Goal: Use online tool/utility: Utilize a website feature to perform a specific function

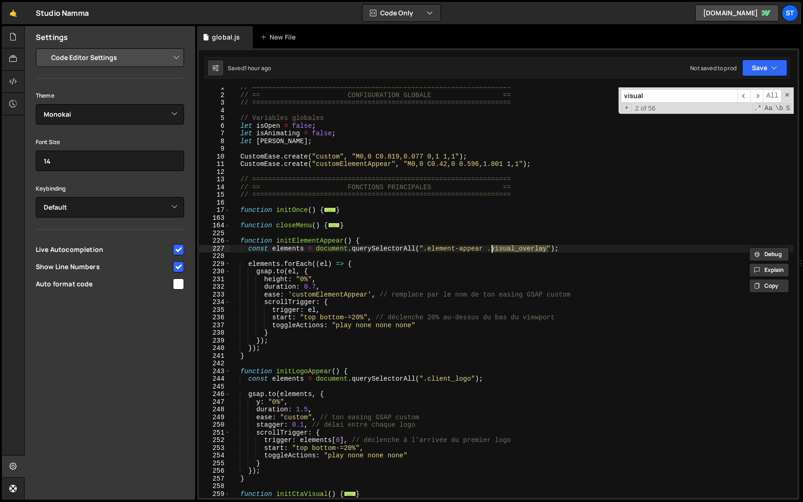
select select "editor"
select select "ace/theme/monokai"
click at [229, 242] on span at bounding box center [227, 241] width 5 height 8
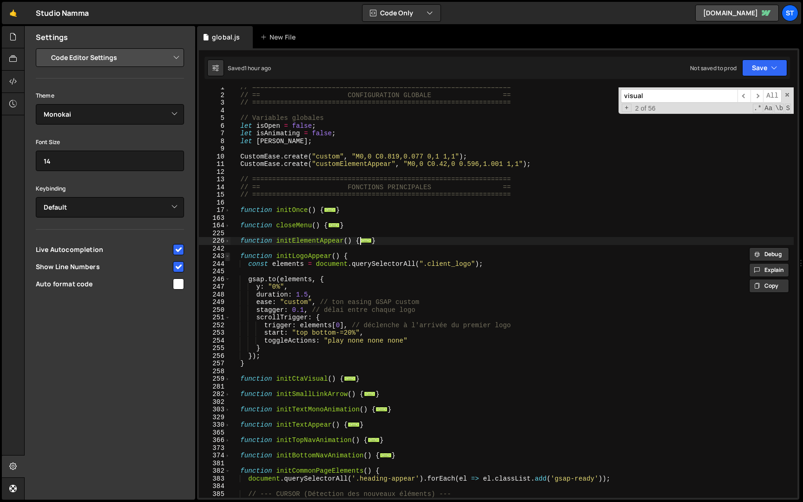
click at [226, 256] on span at bounding box center [227, 256] width 5 height 8
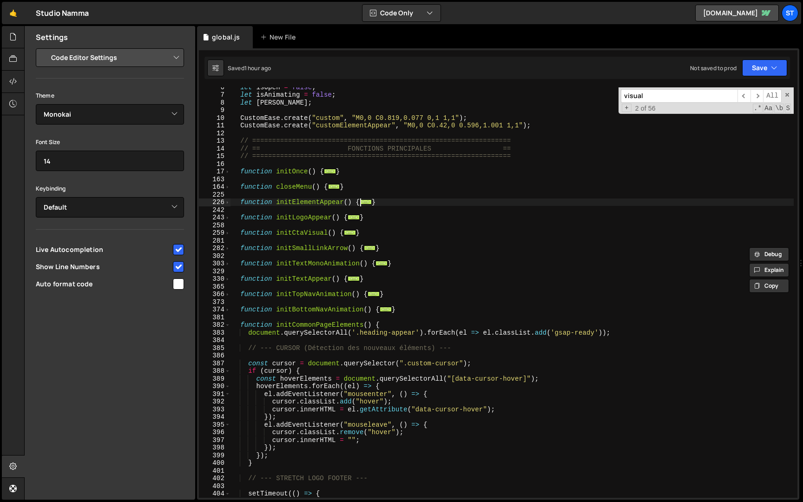
scroll to position [46, 0]
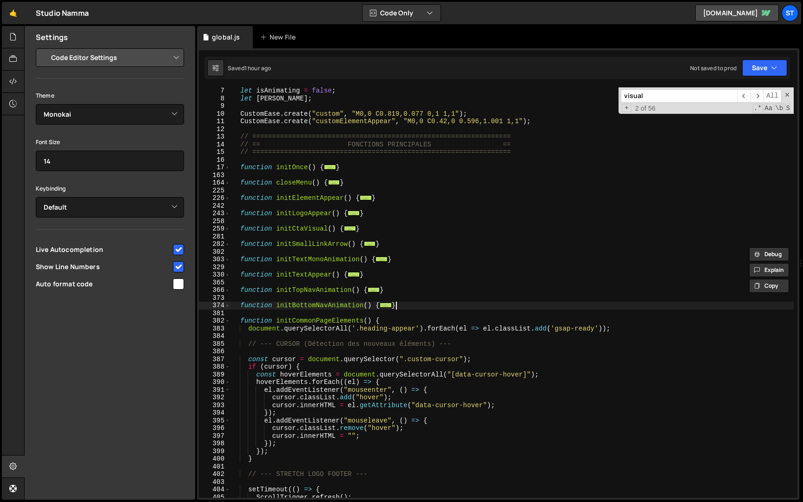
click at [405, 302] on div "let isAnimating = false ; let [PERSON_NAME] ; CustomEase . create ( "custom" , …" at bounding box center [511, 300] width 563 height 426
type textarea "}"
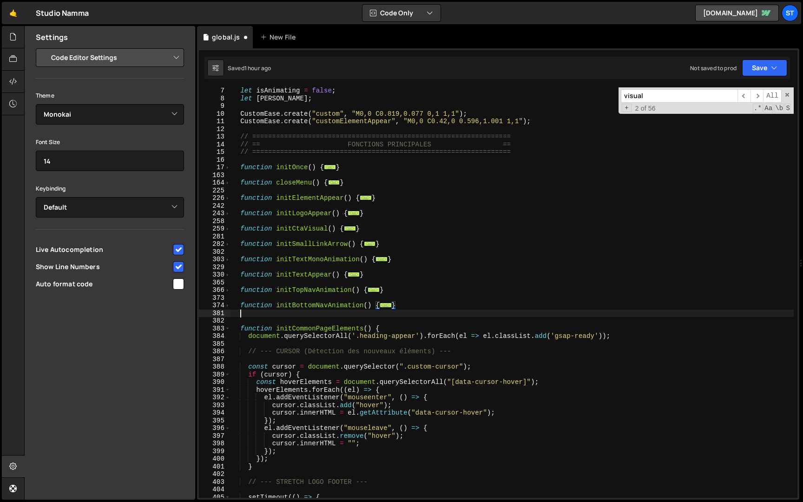
scroll to position [0, 0]
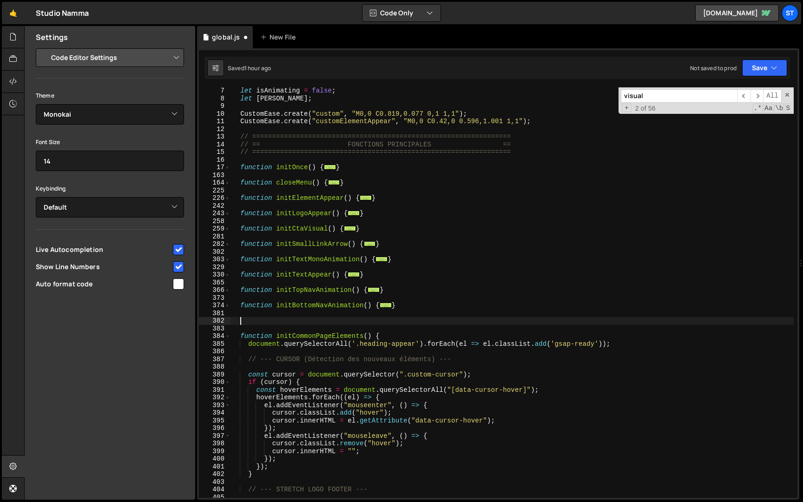
paste textarea "}"
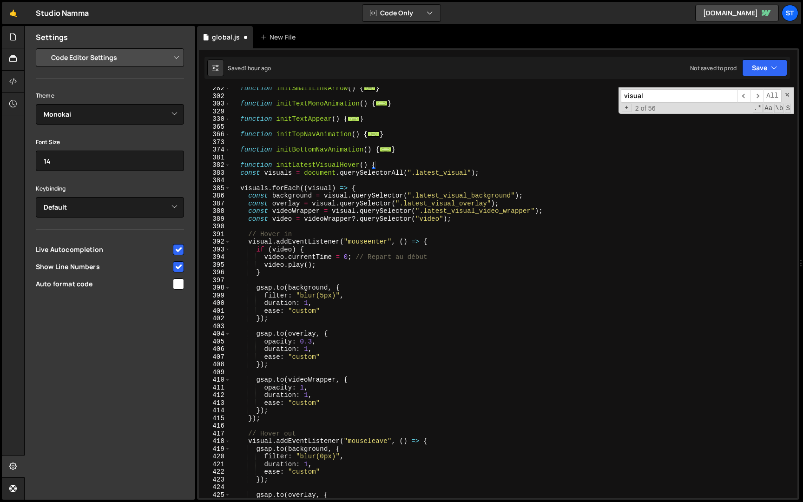
scroll to position [180, 0]
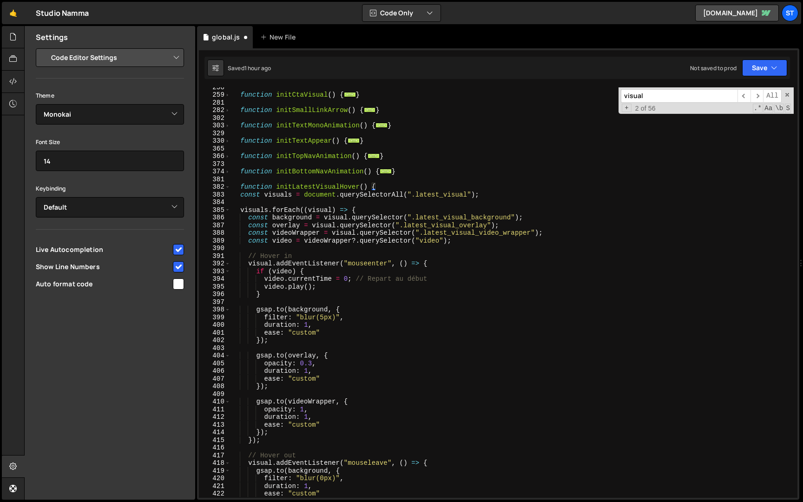
click at [244, 191] on div "function initCtaVisual ( ) { ... } function initSmallLinkArrow ( ) { ... } func…" at bounding box center [511, 296] width 563 height 426
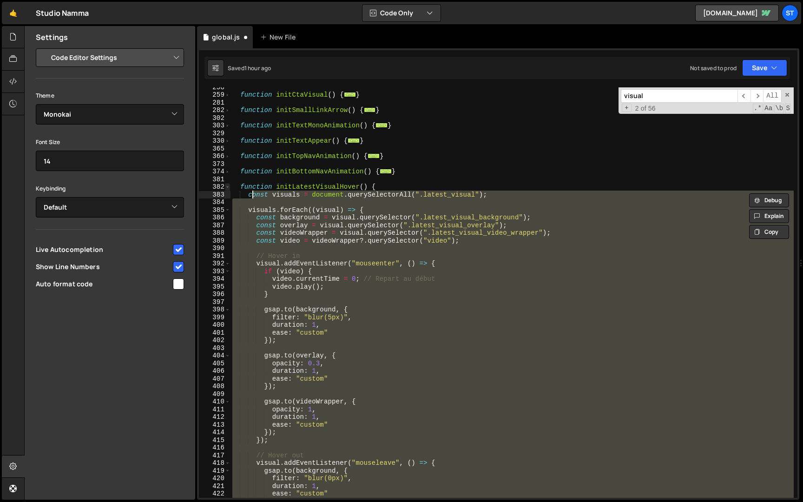
click at [228, 185] on span at bounding box center [227, 187] width 5 height 8
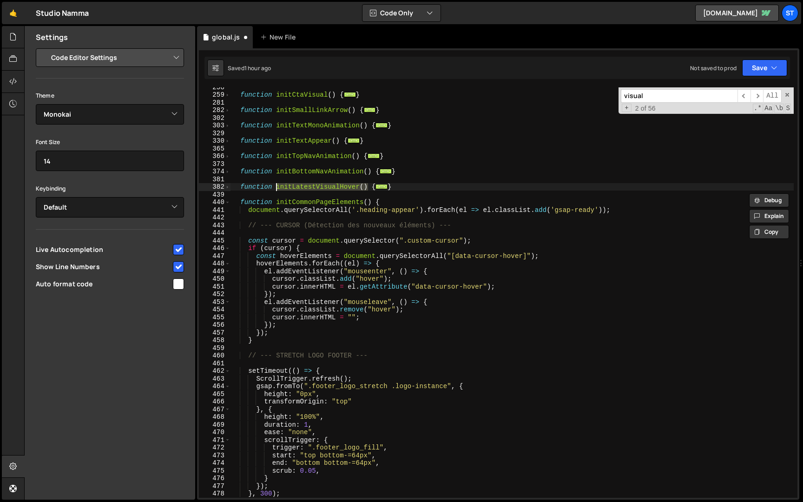
drag, startPoint x: 367, startPoint y: 187, endPoint x: 276, endPoint y: 188, distance: 90.6
click at [276, 188] on div "function initCtaVisual ( ) { ... } function initSmallLinkArrow ( ) { ... } func…" at bounding box center [511, 296] width 563 height 426
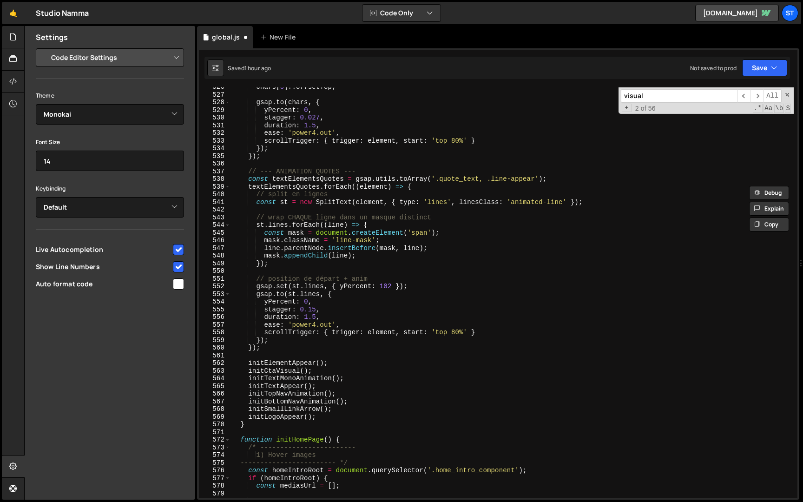
scroll to position [980, 0]
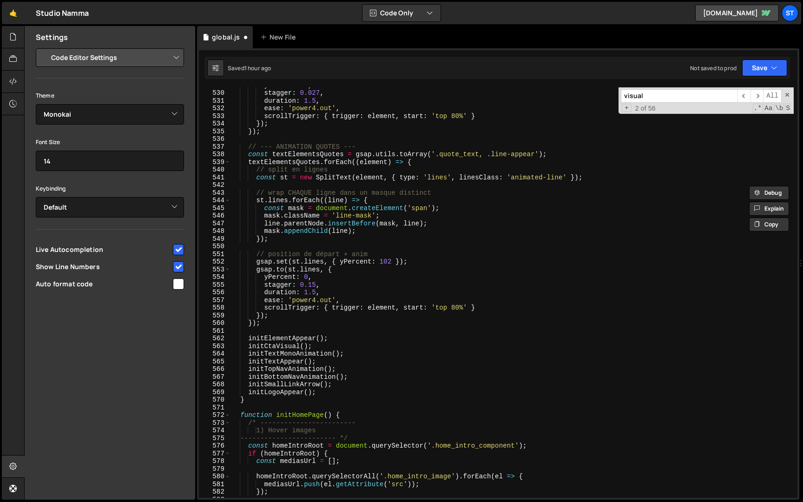
click at [342, 392] on div "yPercent : 0 , stagger : 0.027 , duration : 1.5 , ease : 'power4.out' , scrollT…" at bounding box center [511, 294] width 563 height 426
type textarea "initLogoAppear();"
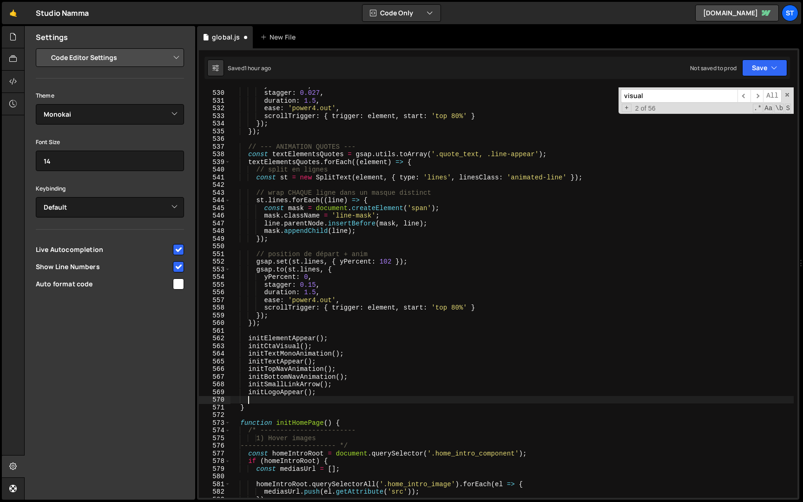
paste textarea "initLatestVisualHover()"
click at [755, 65] on button "Save" at bounding box center [764, 67] width 45 height 17
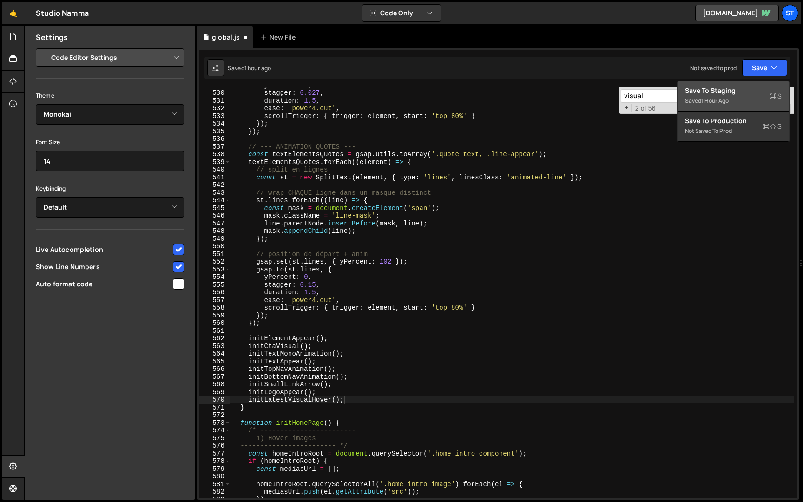
click at [733, 103] on div "Saved 1 hour ago" at bounding box center [733, 100] width 97 height 11
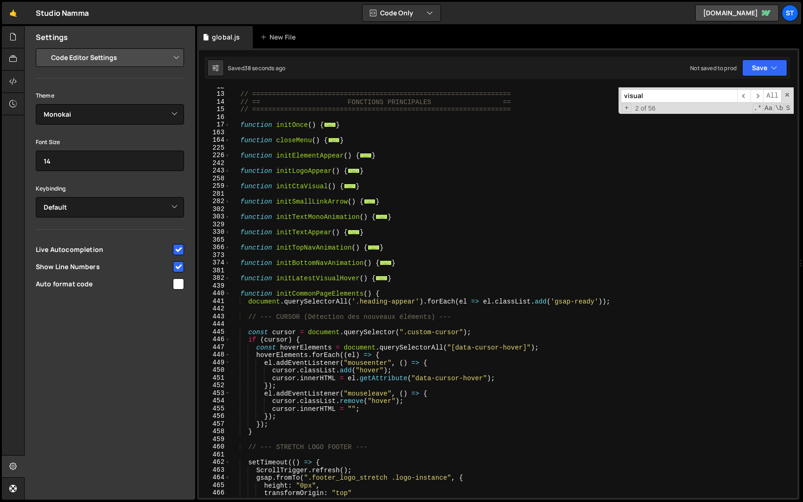
scroll to position [32, 0]
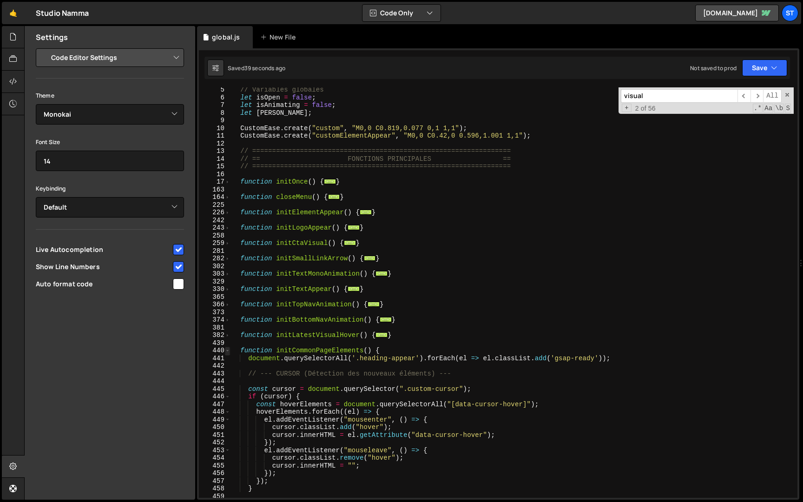
click at [228, 349] on span at bounding box center [227, 351] width 5 height 8
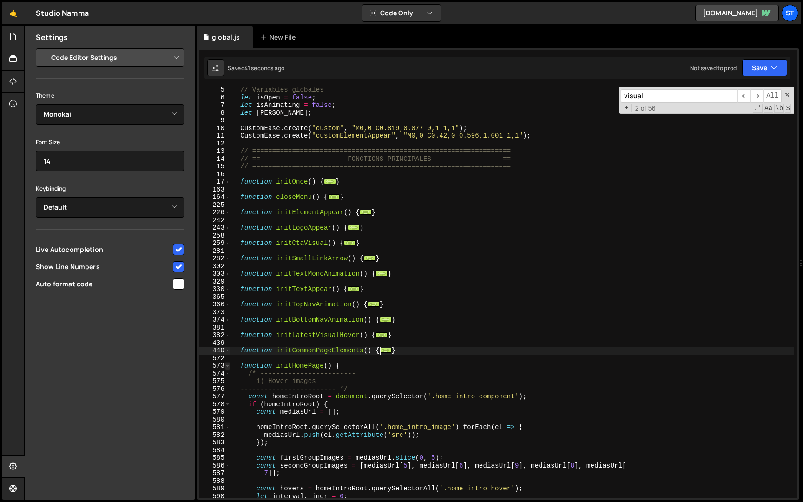
click at [227, 364] on span at bounding box center [227, 366] width 5 height 8
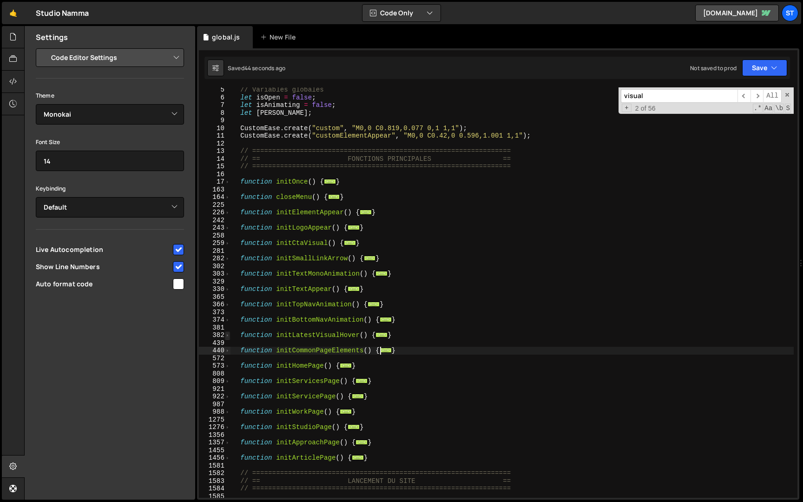
click at [226, 335] on span at bounding box center [227, 335] width 5 height 8
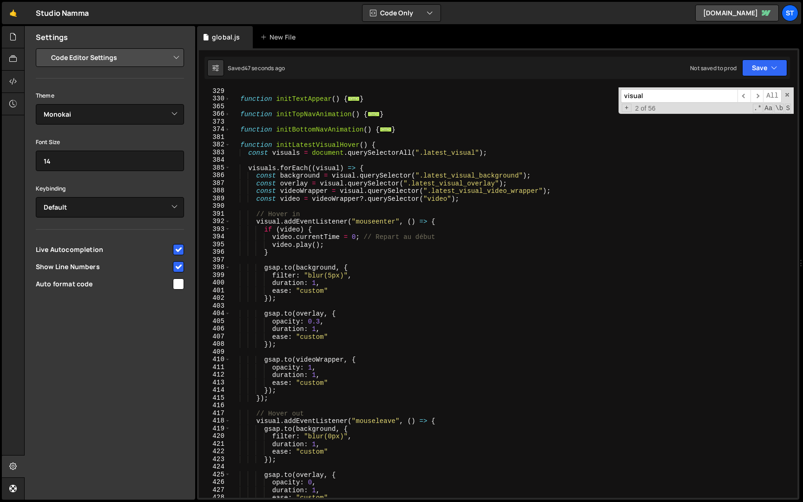
scroll to position [222, 0]
click at [317, 283] on div "function initTextAppear ( ) { ... } function initTopNavAnimation ( ) { ... } fu…" at bounding box center [511, 300] width 563 height 426
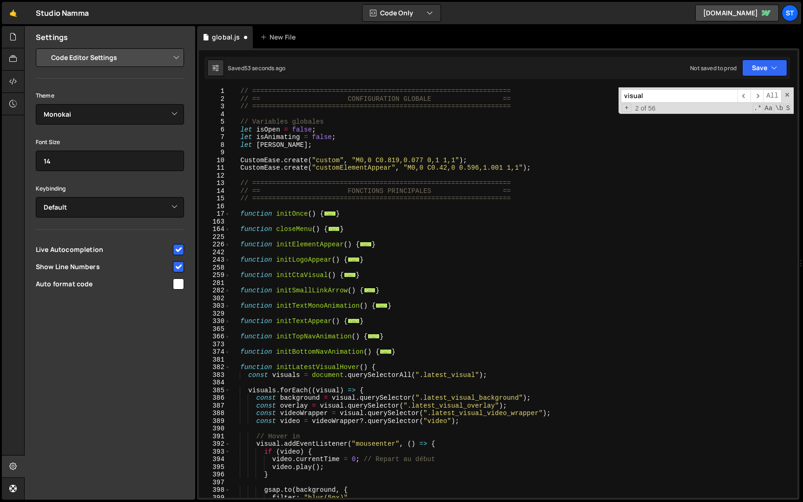
scroll to position [0, 0]
drag, startPoint x: 392, startPoint y: 168, endPoint x: 316, endPoint y: 168, distance: 76.7
click at [316, 168] on div "// ================================================================= // == CONF…" at bounding box center [511, 300] width 563 height 426
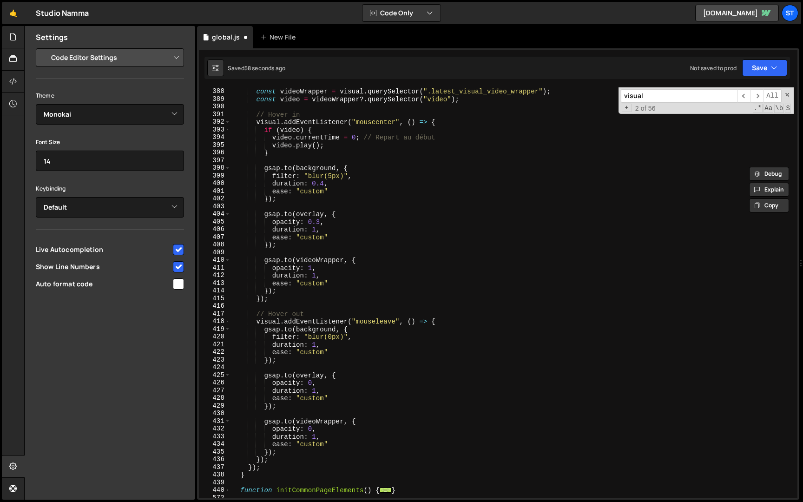
scroll to position [322, 0]
drag, startPoint x: 324, startPoint y: 192, endPoint x: 301, endPoint y: 191, distance: 23.2
click at [301, 191] on div "const overlay = visual . querySelector ( ".latest_visual_overlay" ) ; const vid…" at bounding box center [511, 293] width 563 height 426
paste textarea "ElementAppear"
click at [326, 192] on div "const overlay = visual . querySelector ( ".latest_visual_overlay" ) ; const vid…" at bounding box center [511, 293] width 563 height 426
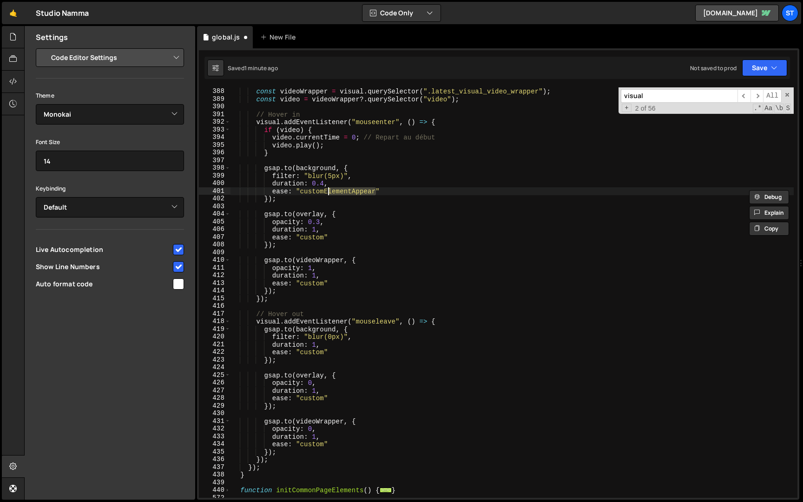
click at [324, 192] on div "const overlay = visual . querySelector ( ".latest_visual_overlay" ) ; const vid…" at bounding box center [511, 293] width 563 height 426
click at [326, 237] on div "const overlay = visual . querySelector ( ".latest_visual_overlay" ) ; const vid…" at bounding box center [511, 293] width 563 height 426
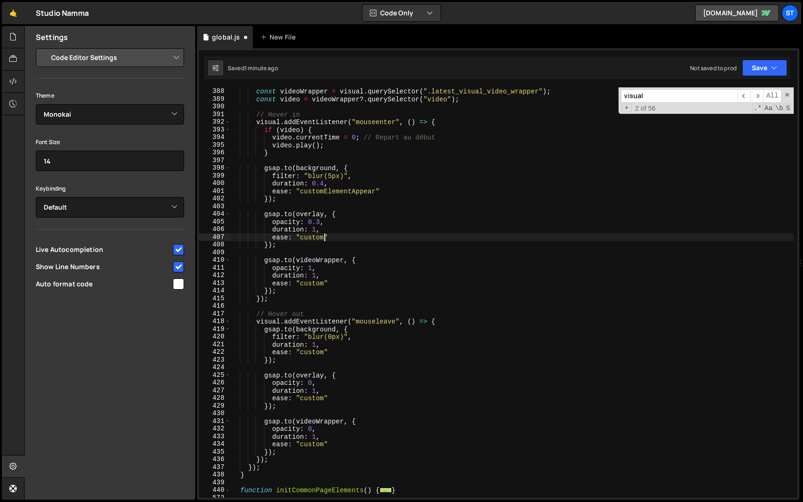
paste textarea "ElementAppear"
click at [325, 284] on div "const overlay = visual . querySelector ( ".latest_visual_overlay" ) ; const vid…" at bounding box center [511, 293] width 563 height 426
paste textarea "ElementAppear"
click at [326, 353] on div "const overlay = visual . querySelector ( ".latest_visual_overlay" ) ; const vid…" at bounding box center [511, 293] width 563 height 426
paste textarea "ElementAppear"
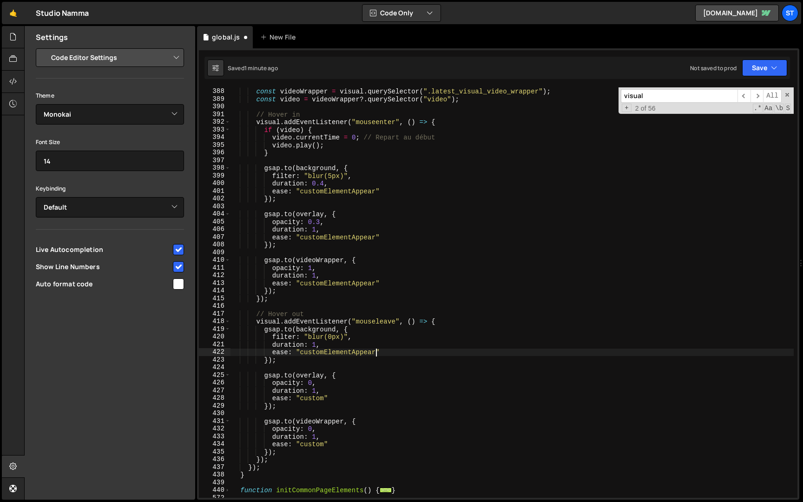
click at [326, 398] on div "const overlay = visual . querySelector ( ".latest_visual_overlay" ) ; const vid…" at bounding box center [511, 293] width 563 height 426
paste textarea "ElementAppear"
click at [325, 445] on div "const overlay = visual . querySelector ( ".latest_visual_overlay" ) ; const vid…" at bounding box center [511, 293] width 563 height 426
paste textarea "ElementAppear"
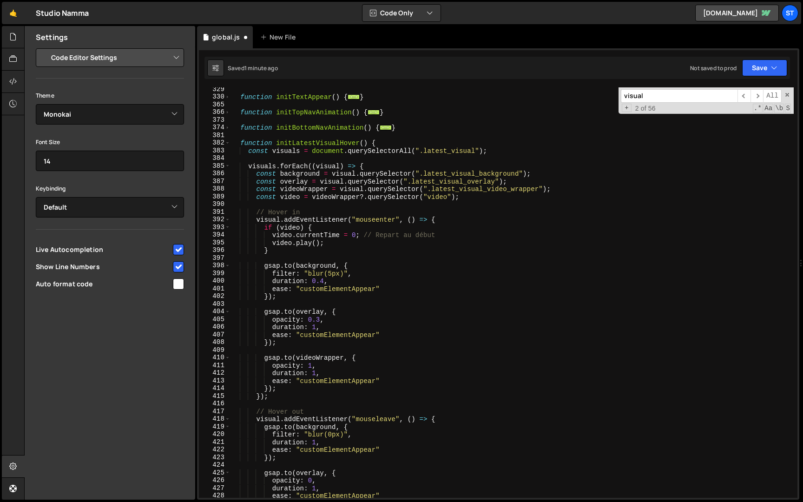
scroll to position [224, 0]
click at [500, 150] on div "function initTextAppear ( ) { ... } function initTopNavAnimation ( ) { ... } fu…" at bounding box center [511, 298] width 563 height 426
type textarea "const visuals = document.querySelectorAll(".latest_visual");"
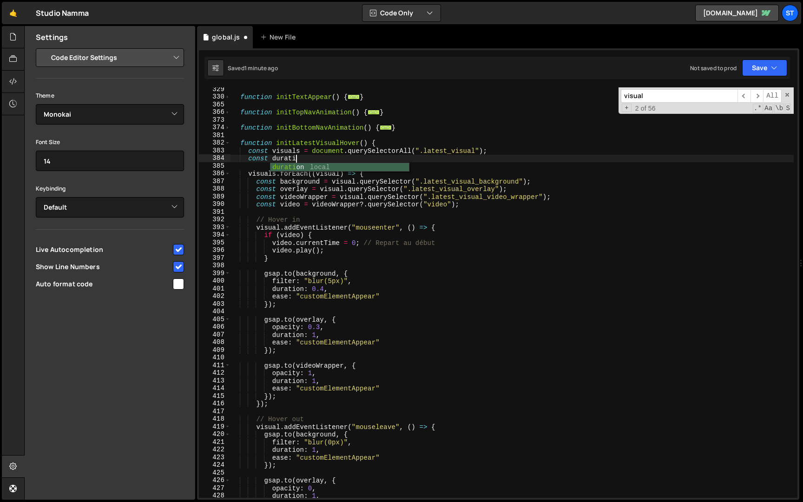
scroll to position [0, 4]
type textarea "const duration"
click at [276, 162] on div "function initTextAppear ( ) { ... } function initTopNavAnimation ( ) { ... } fu…" at bounding box center [511, 298] width 563 height 426
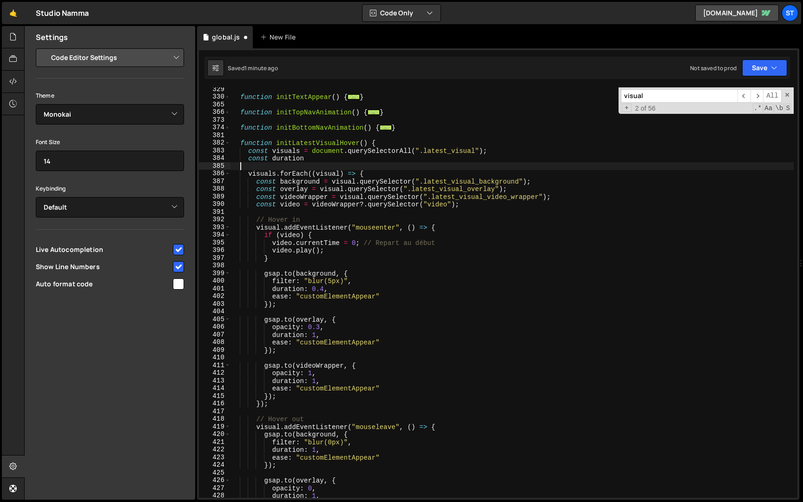
click at [276, 160] on div "function initTextAppear ( ) { ... } function initTopNavAnimation ( ) { ... } fu…" at bounding box center [511, 298] width 563 height 426
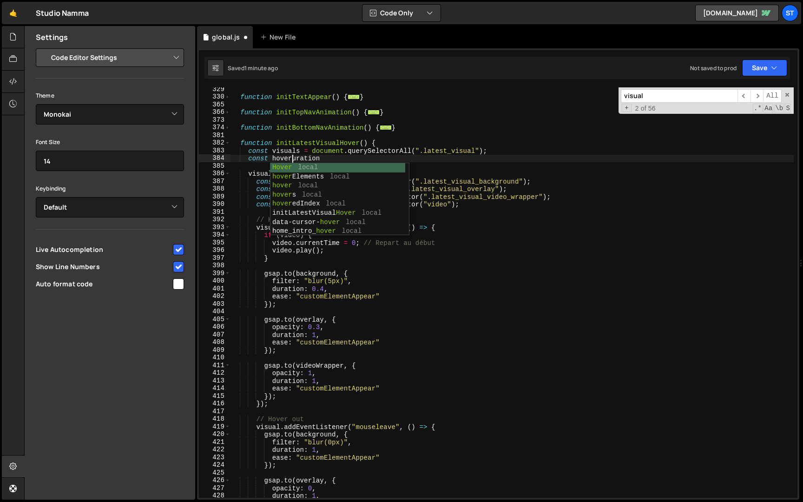
scroll to position [0, 4]
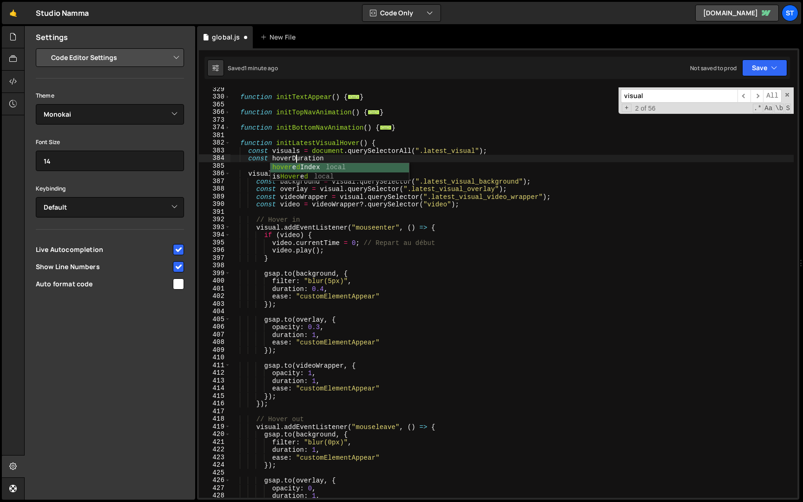
click at [346, 158] on div "function initTextAppear ( ) { ... } function initTopNavAnimation ( ) { ... } fu…" at bounding box center [511, 298] width 563 height 426
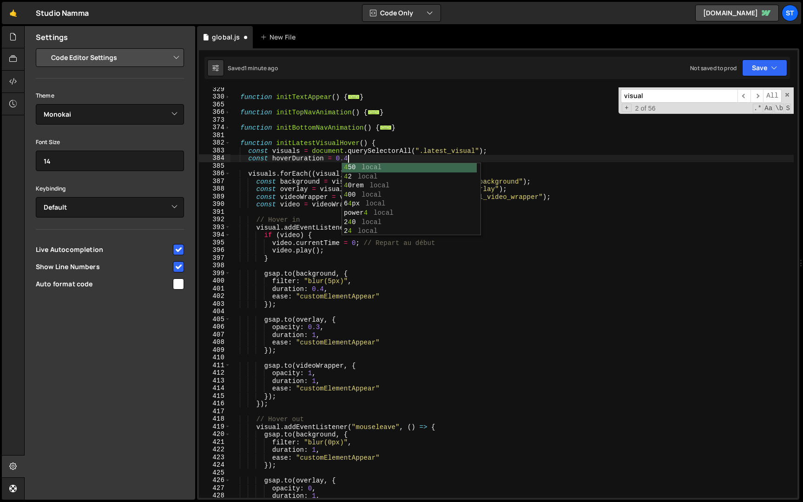
type textarea "const hoverDuration = 0.4;"
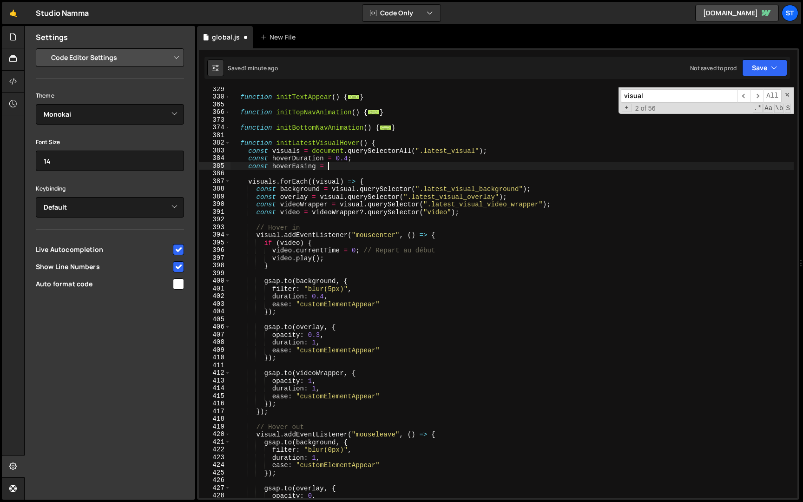
scroll to position [0, 6]
drag, startPoint x: 385, startPoint y: 302, endPoint x: 296, endPoint y: 304, distance: 89.7
click at [296, 304] on div "function initTextAppear ( ) { ... } function initTopNavAnimation ( ) { ... } fu…" at bounding box center [511, 298] width 563 height 426
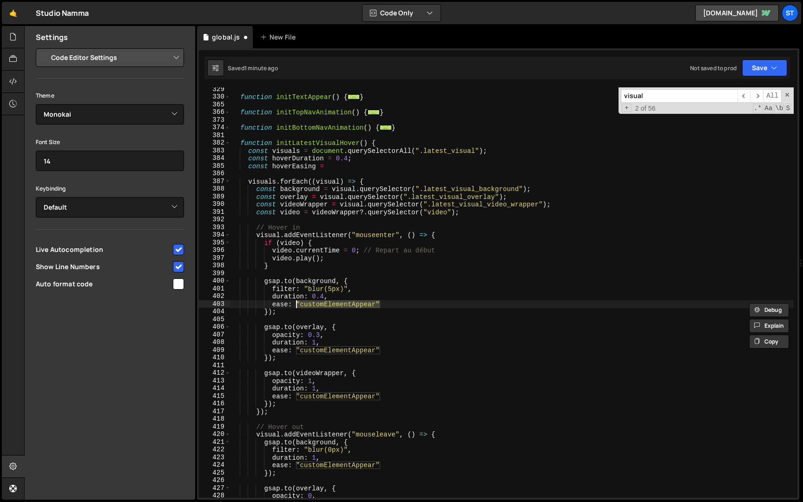
click at [347, 164] on div "function initTextAppear ( ) { ... } function initTopNavAnimation ( ) { ... } fu…" at bounding box center [511, 298] width 563 height 426
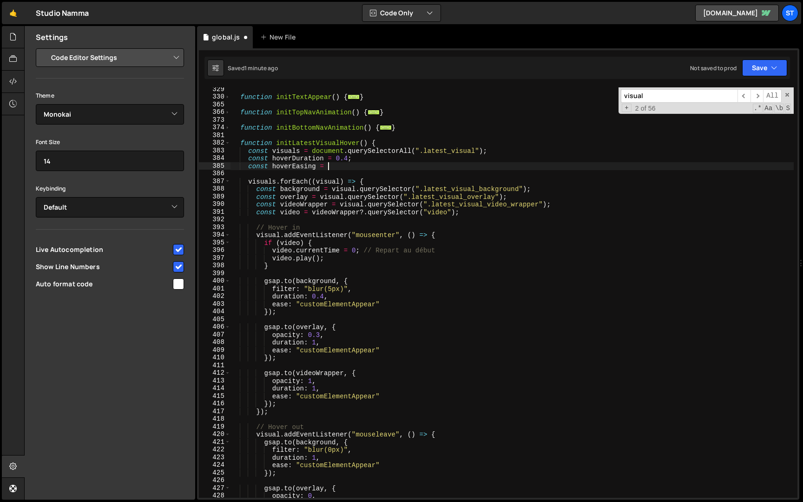
paste textarea ""customElementAppear""
drag, startPoint x: 322, startPoint y: 159, endPoint x: 273, endPoint y: 160, distance: 49.3
click at [273, 160] on div "function initTextAppear ( ) { ... } function initTopNavAnimation ( ) { ... } fu…" at bounding box center [511, 298] width 563 height 426
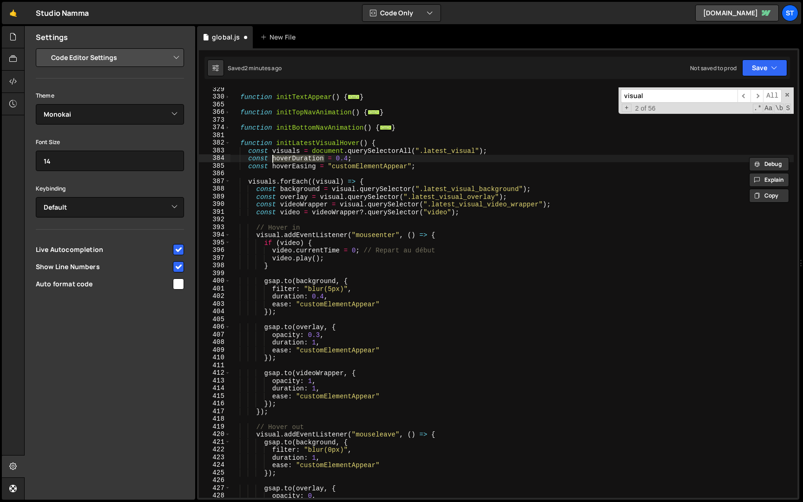
click at [323, 298] on div "function initTextAppear ( ) { ... } function initTopNavAnimation ( ) { ... } fu…" at bounding box center [511, 298] width 563 height 426
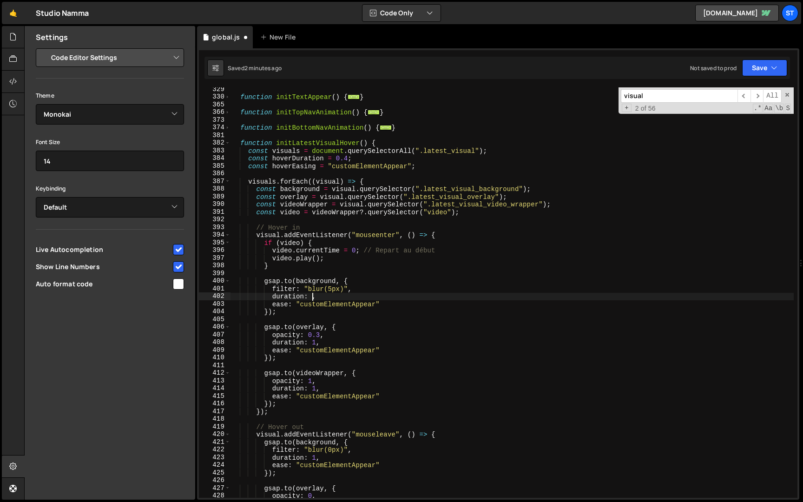
scroll to position [0, 5]
paste textarea "hoverDuration"
click at [317, 343] on div "function initTextAppear ( ) { ... } function initTopNavAnimation ( ) { ... } fu…" at bounding box center [511, 298] width 563 height 426
paste textarea "hoverDuration"
click at [315, 390] on div "function initTextAppear ( ) { ... } function initTopNavAnimation ( ) { ... } fu…" at bounding box center [511, 298] width 563 height 426
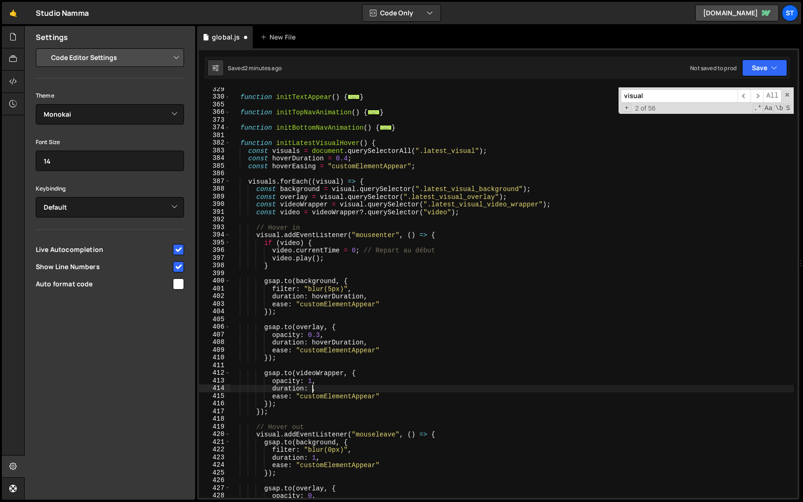
paste textarea "hoverDuration"
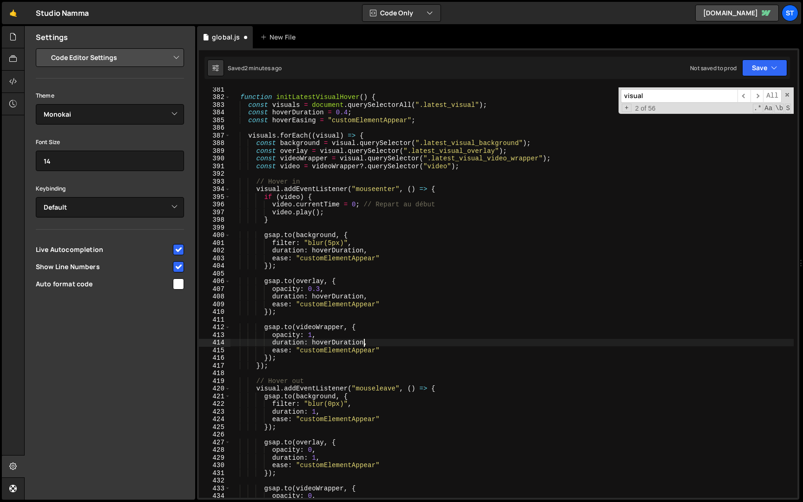
scroll to position [285, 0]
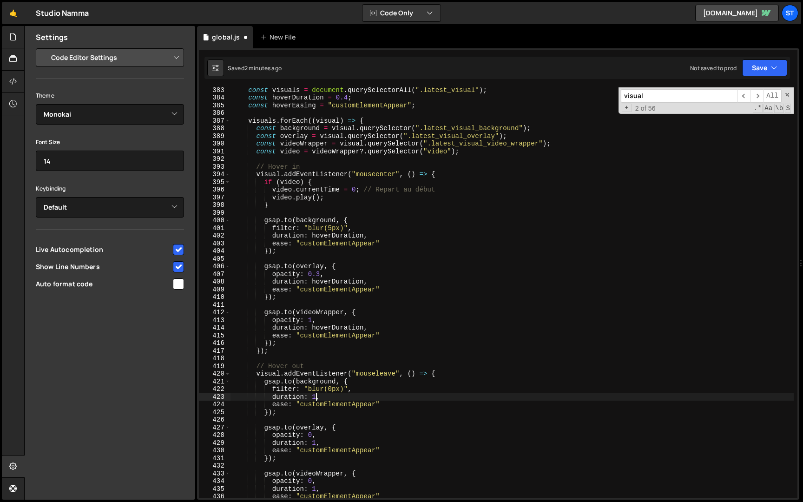
click at [316, 396] on div "const visuals = document . querySelectorAll ( ".latest_visual" ) ; const hoverD…" at bounding box center [511, 299] width 563 height 426
paste textarea "hoverDuration"
click at [317, 443] on div "const visuals = document . querySelectorAll ( ".latest_visual" ) ; const hoverD…" at bounding box center [511, 299] width 563 height 426
paste textarea "hoverDuration"
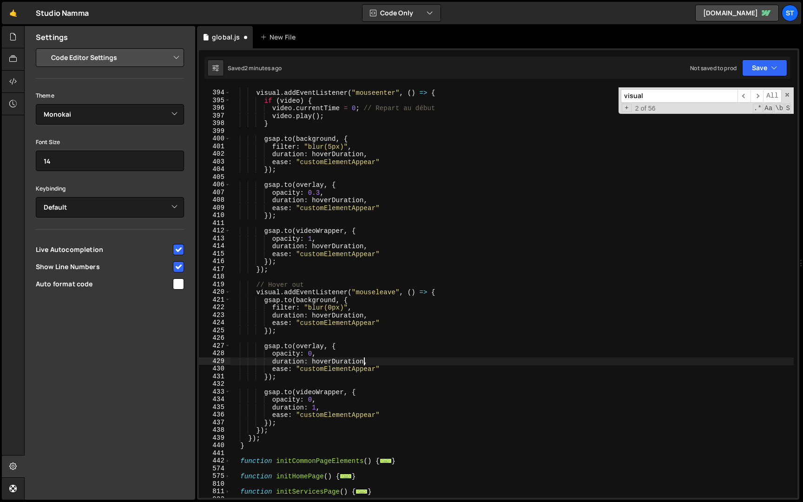
scroll to position [375, 0]
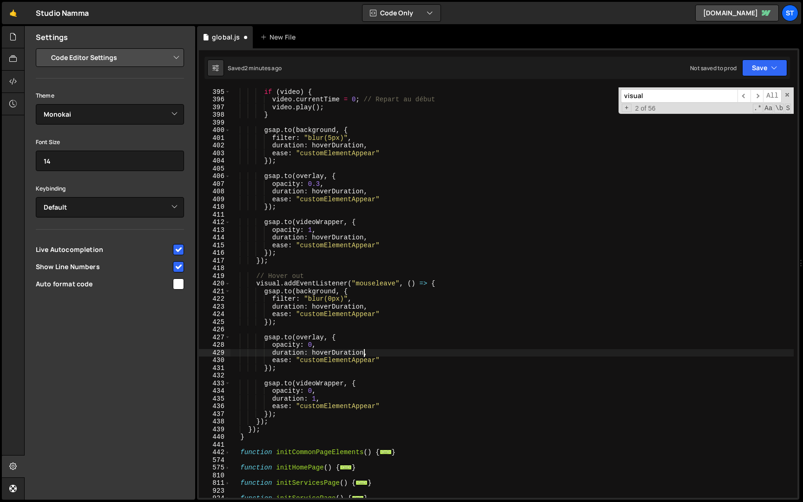
click at [316, 399] on div "visual . addEventListener ( "mouseenter" , ( ) => { if ( video ) { video . curr…" at bounding box center [511, 293] width 563 height 426
paste textarea "hoverDuration"
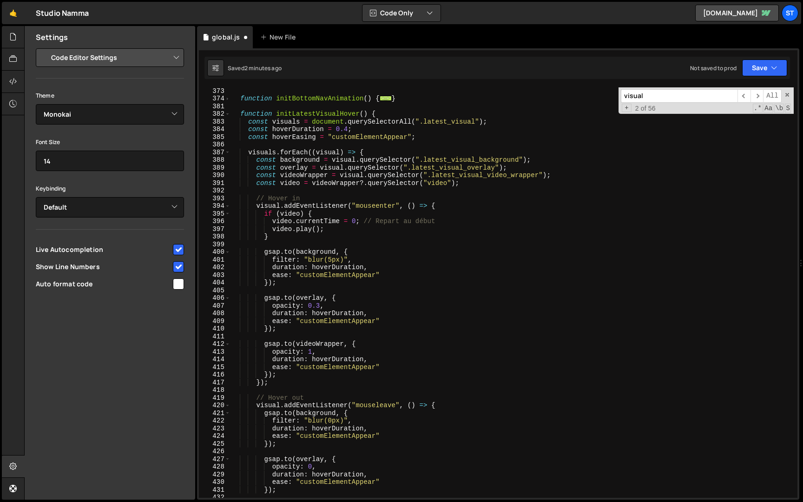
scroll to position [237, 0]
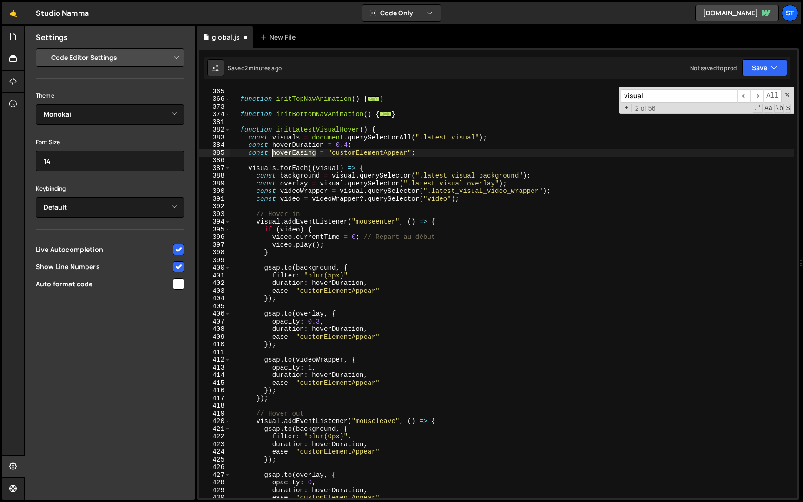
drag, startPoint x: 316, startPoint y: 156, endPoint x: 272, endPoint y: 153, distance: 44.7
click at [272, 153] on div "function initTextAppear ( ) { ... } function initTopNavAnimation ( ) { ... } fu…" at bounding box center [511, 293] width 563 height 426
drag, startPoint x: 391, startPoint y: 291, endPoint x: 295, endPoint y: 289, distance: 96.2
click at [295, 289] on div "function initTextAppear ( ) { ... } function initTopNavAnimation ( ) { ... } fu…" at bounding box center [511, 293] width 563 height 426
paste textarea "hoverEasing"
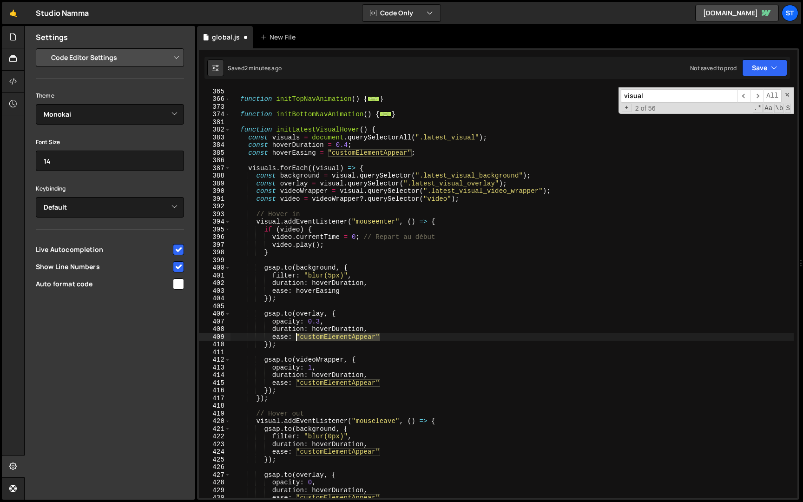
drag, startPoint x: 385, startPoint y: 337, endPoint x: 296, endPoint y: 336, distance: 88.8
click at [296, 336] on div "function initTextAppear ( ) { ... } function initTopNavAnimation ( ) { ... } fu…" at bounding box center [511, 293] width 563 height 426
paste textarea "hoverEasing"
drag, startPoint x: 382, startPoint y: 381, endPoint x: 297, endPoint y: 381, distance: 85.5
click at [297, 381] on div "function initTextAppear ( ) { ... } function initTopNavAnimation ( ) { ... } fu…" at bounding box center [511, 293] width 563 height 426
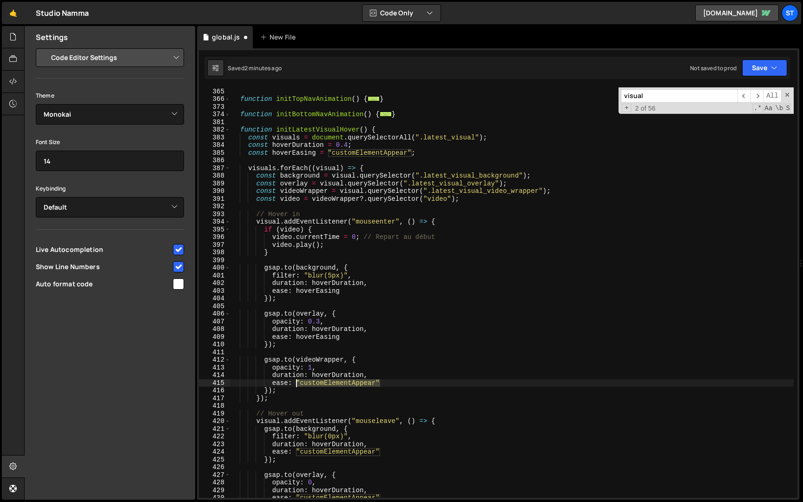
paste textarea "hoverEasing"
drag, startPoint x: 383, startPoint y: 451, endPoint x: 296, endPoint y: 450, distance: 87.8
click at [296, 450] on div "function initTextAppear ( ) { ... } function initTopNavAnimation ( ) { ... } fu…" at bounding box center [511, 293] width 563 height 426
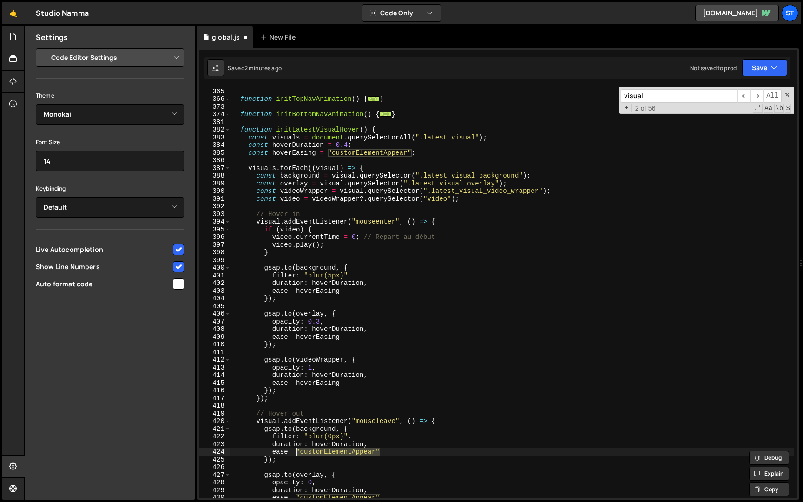
paste textarea "hoverEasing"
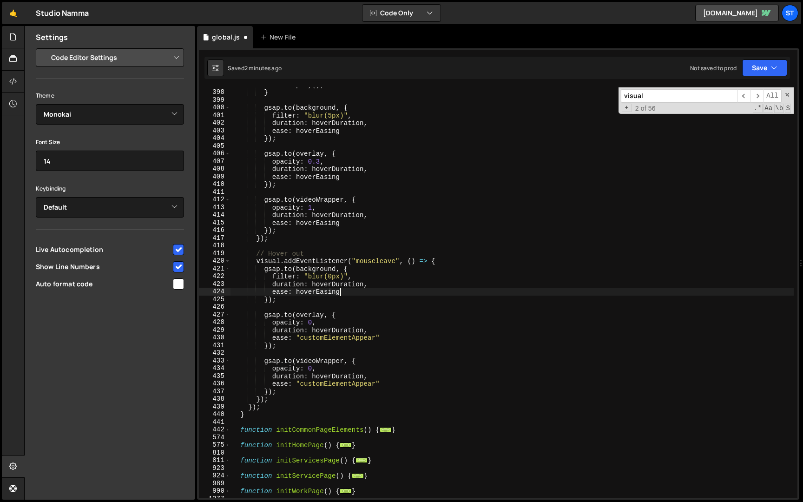
scroll to position [397, 0]
drag, startPoint x: 386, startPoint y: 337, endPoint x: 296, endPoint y: 338, distance: 89.2
click at [296, 338] on div "video . play ( ) ; } gsap . to ( background , { filter : "blur(5px)" , duration…" at bounding box center [511, 294] width 563 height 426
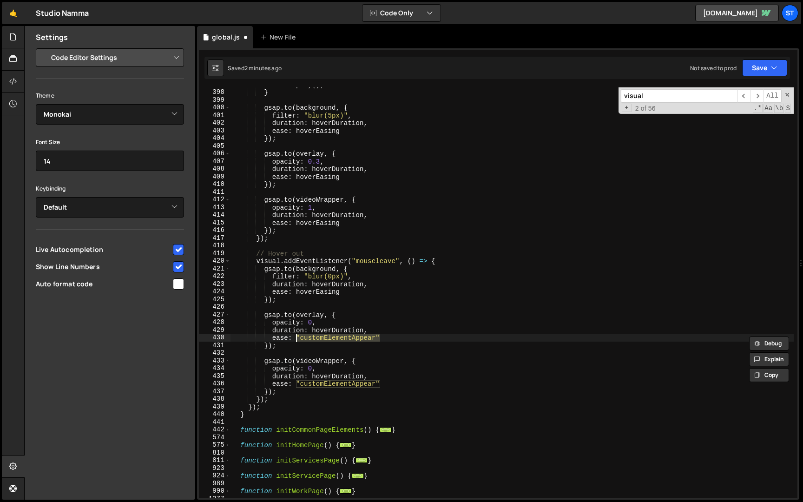
paste textarea "hoverEasing"
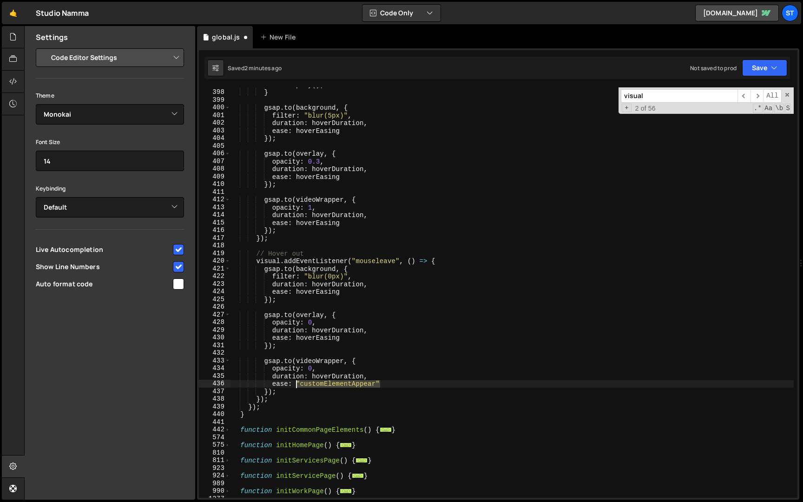
drag, startPoint x: 383, startPoint y: 385, endPoint x: 295, endPoint y: 385, distance: 88.3
click at [295, 385] on div "video . play ( ) ; } gsap . to ( background , { filter : "blur(5px)" , duration…" at bounding box center [511, 294] width 563 height 426
paste textarea "hoverEasing"
click at [777, 59] on button "Save" at bounding box center [764, 67] width 45 height 17
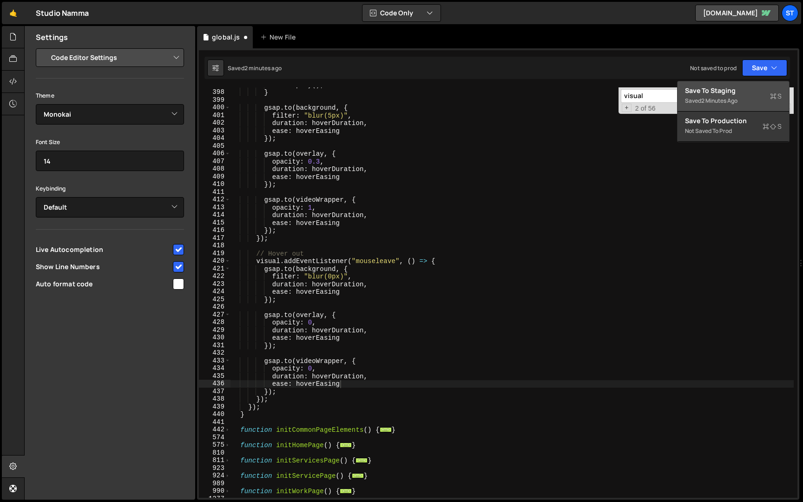
click at [724, 102] on div "2 minutes ago" at bounding box center [719, 101] width 36 height 8
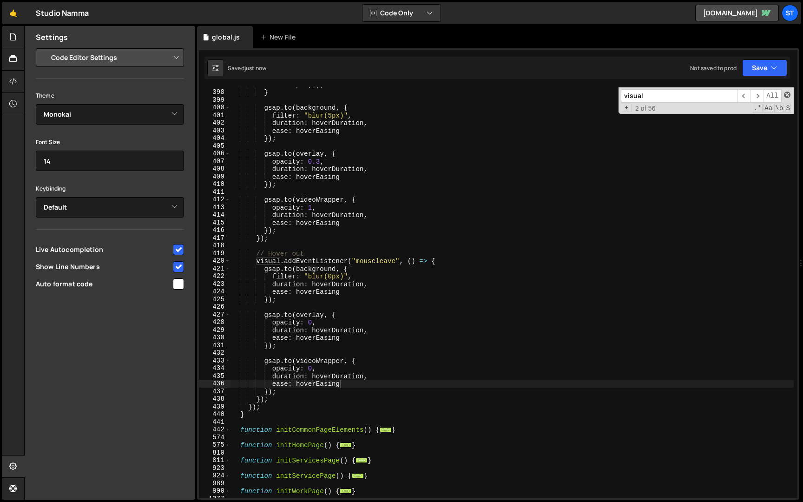
click at [789, 93] on span at bounding box center [787, 95] width 7 height 7
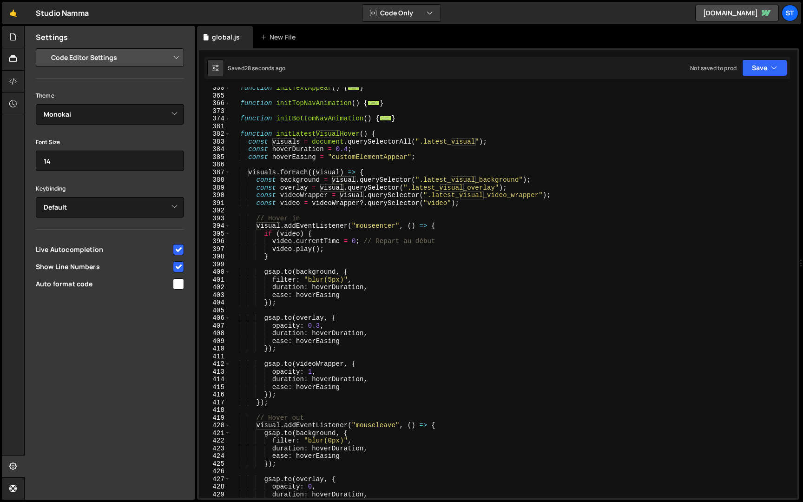
scroll to position [233, 0]
click at [346, 147] on div "function initTextAppear ( ) { ... } function initTopNavAnimation ( ) { ... } fu…" at bounding box center [511, 297] width 563 height 426
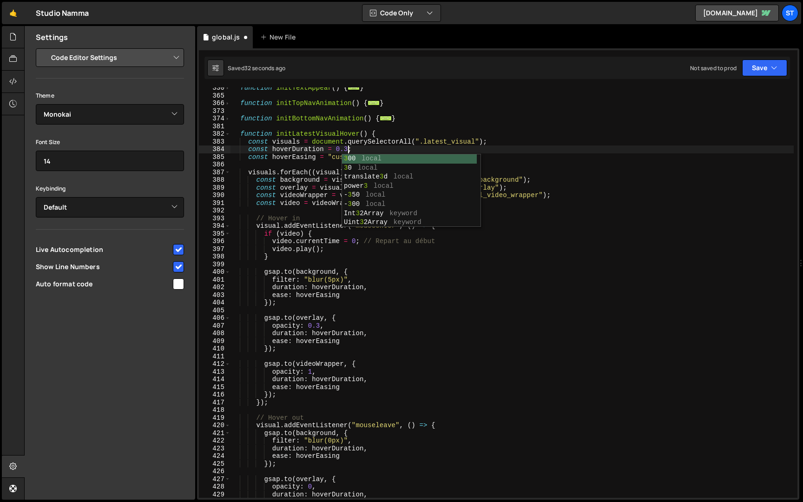
scroll to position [0, 8]
click at [339, 300] on div "function initTextAppear ( ) { ... } function initTopNavAnimation ( ) { ... } fu…" at bounding box center [511, 297] width 563 height 426
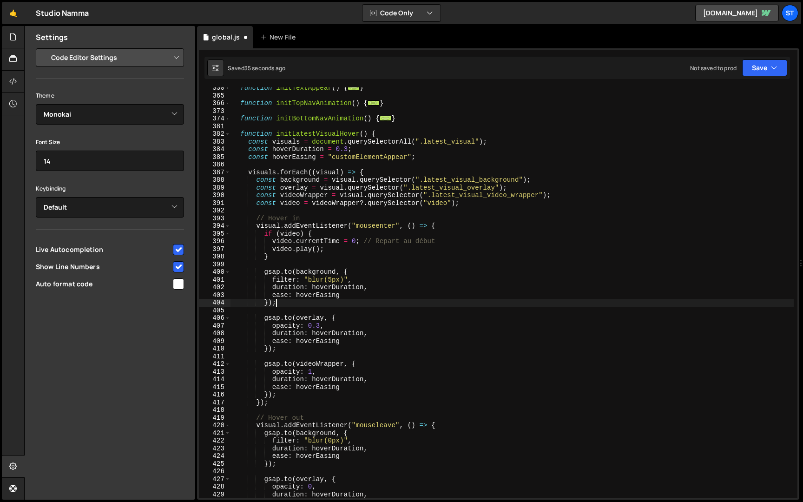
click at [320, 323] on div "function initTextAppear ( ) { ... } function initTopNavAnimation ( ) { ... } fu…" at bounding box center [511, 297] width 563 height 426
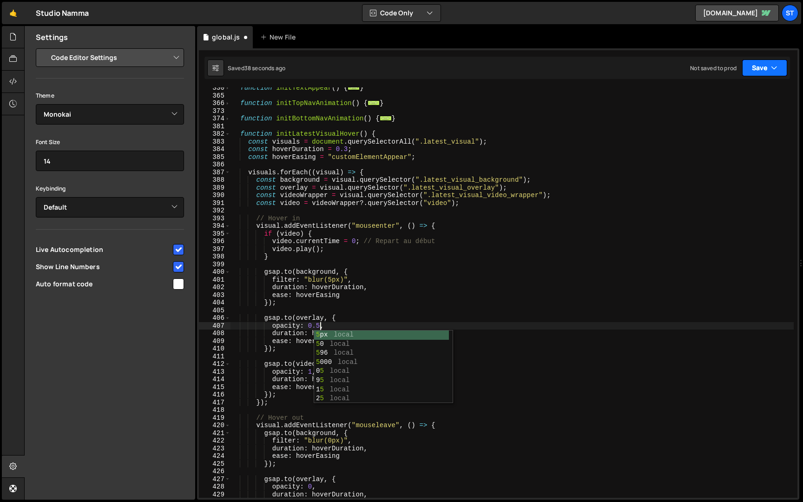
type textarea "opacity: 0.5,"
click at [763, 66] on button "Save" at bounding box center [764, 67] width 45 height 17
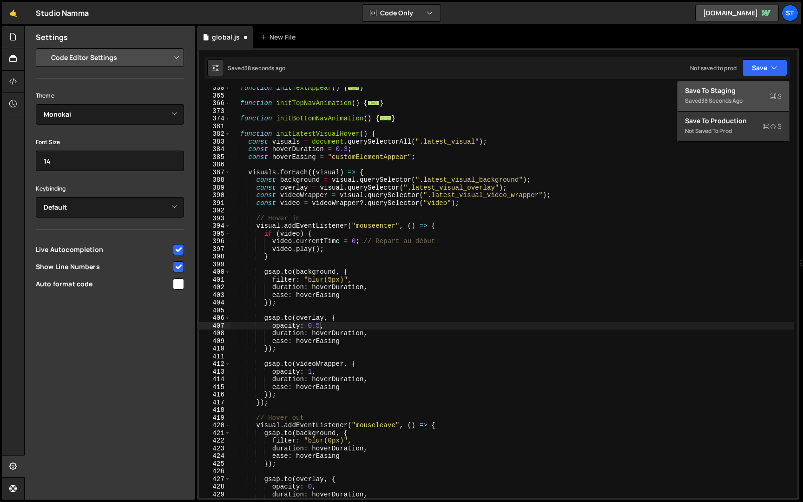
click at [739, 93] on div "Save to Staging S" at bounding box center [733, 90] width 97 height 9
